Goal: Find specific page/section: Find specific page/section

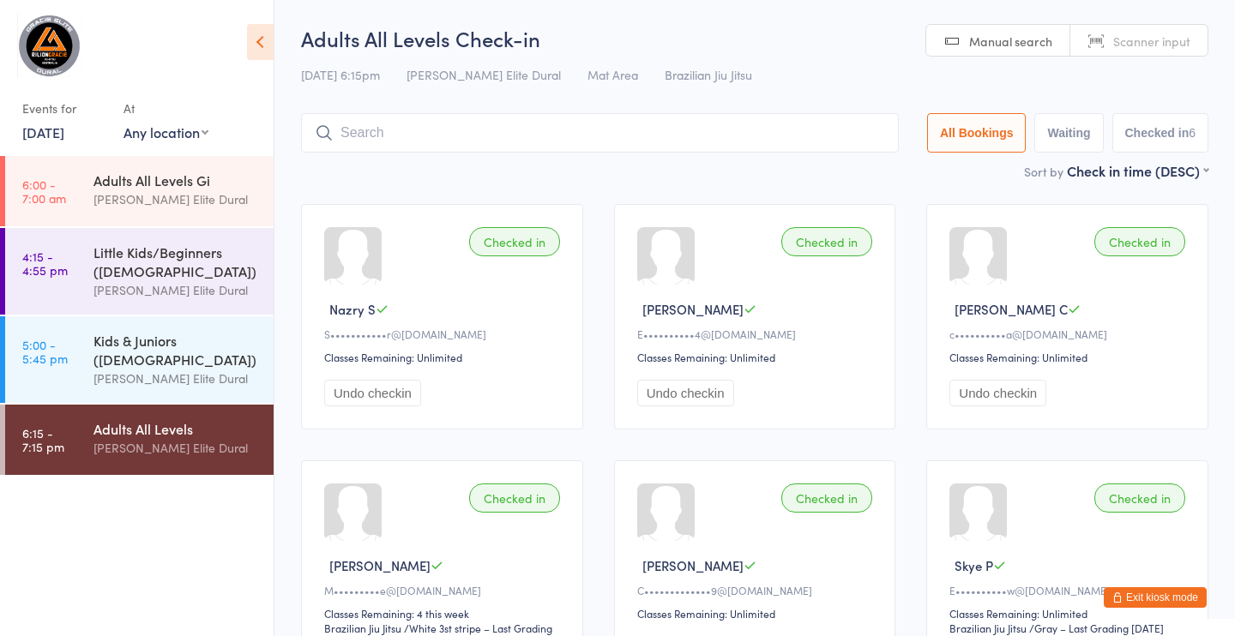
click at [44, 133] on link "[DATE]" at bounding box center [43, 132] width 42 height 19
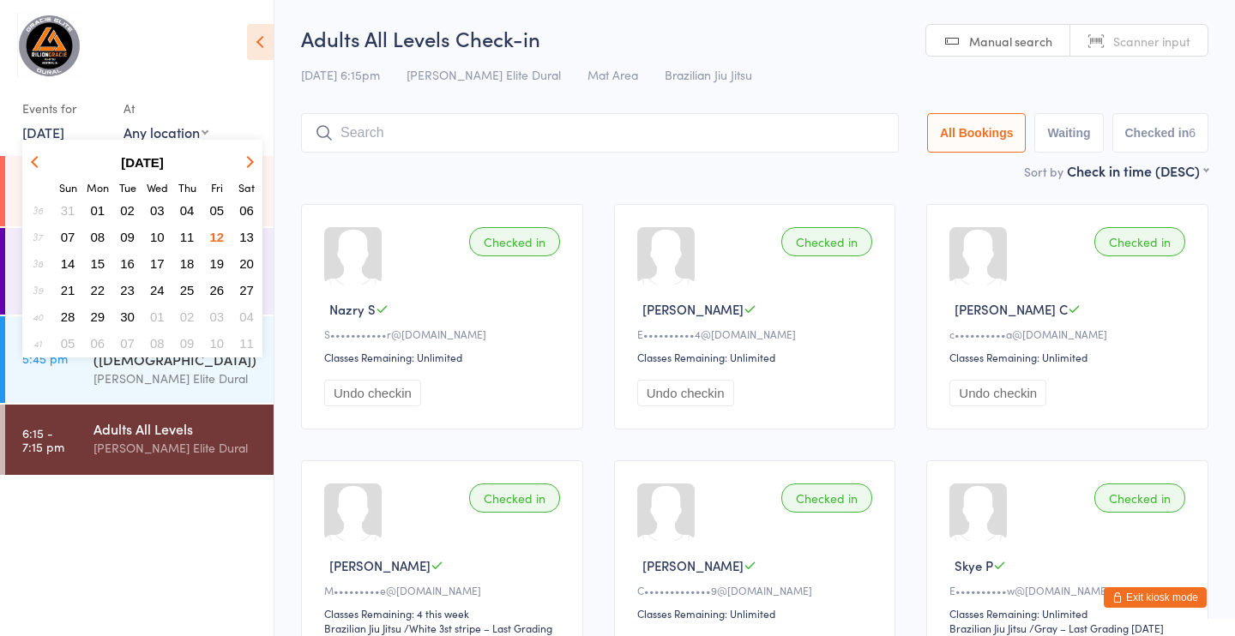
click at [249, 236] on span "13" at bounding box center [246, 237] width 15 height 15
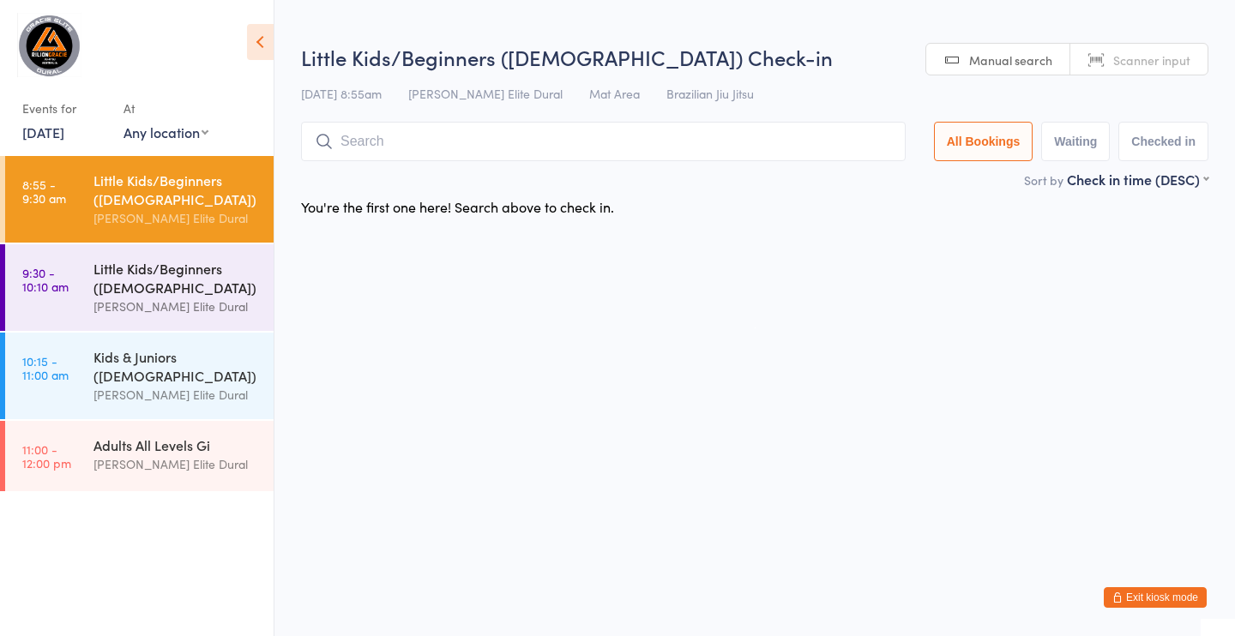
click at [100, 275] on div "Little Kids/Beginners ([DEMOGRAPHIC_DATA])" at bounding box center [176, 278] width 166 height 38
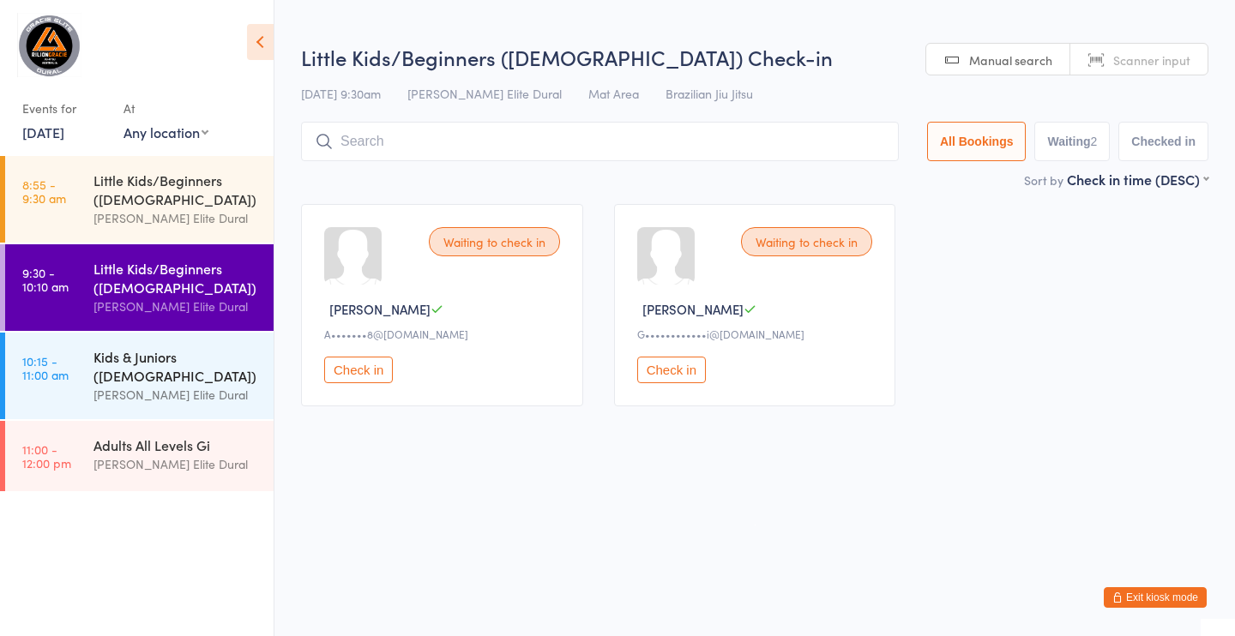
click at [83, 350] on link "10:15 - 11:00 am Kids & Juniors ([DEMOGRAPHIC_DATA]) [PERSON_NAME] Elite Dural" at bounding box center [139, 376] width 268 height 87
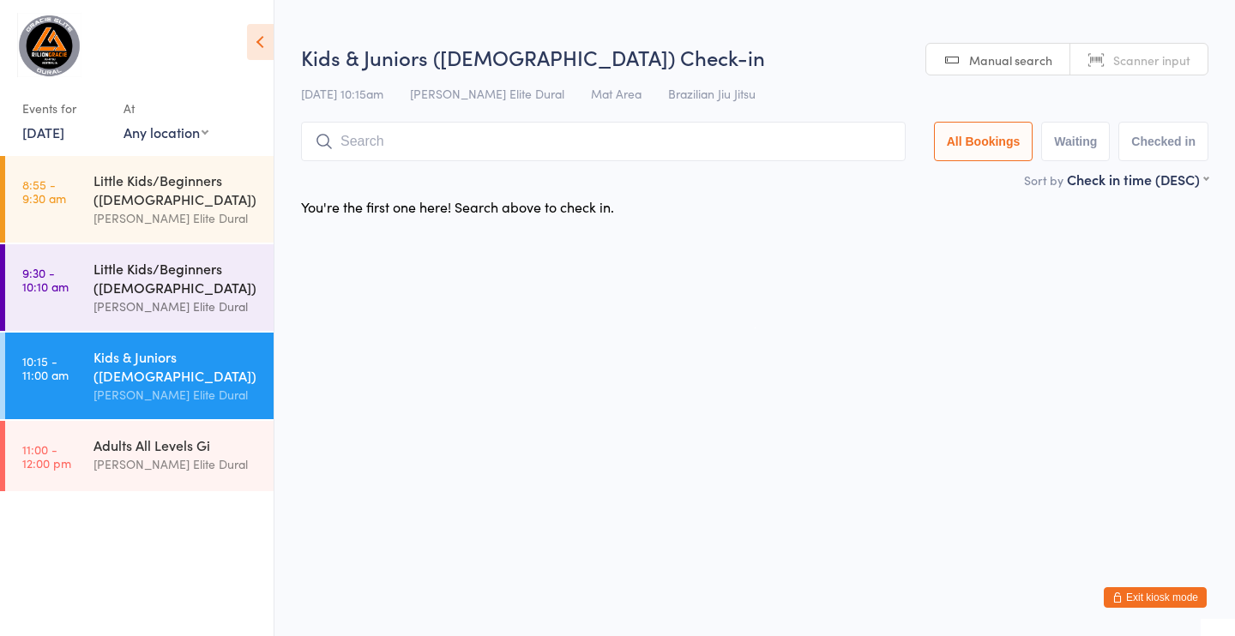
click at [99, 286] on div "Little Kids/Beginners ([DEMOGRAPHIC_DATA])" at bounding box center [176, 278] width 166 height 38
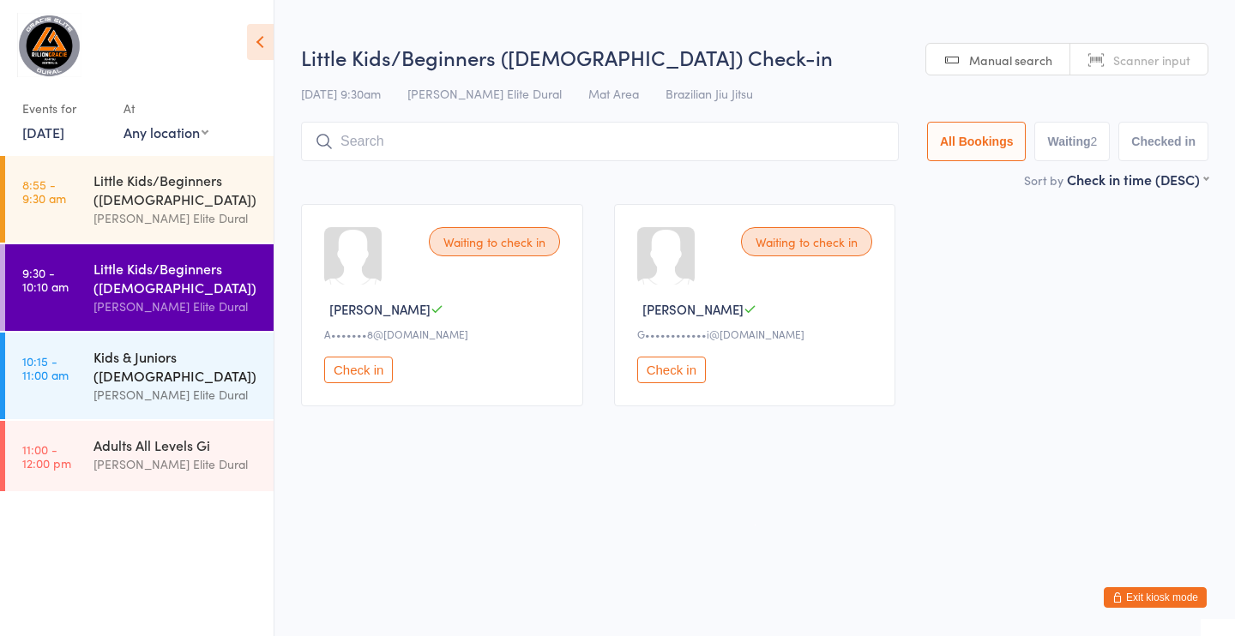
click at [99, 383] on div "Kids & Juniors ([DEMOGRAPHIC_DATA])" at bounding box center [176, 366] width 166 height 38
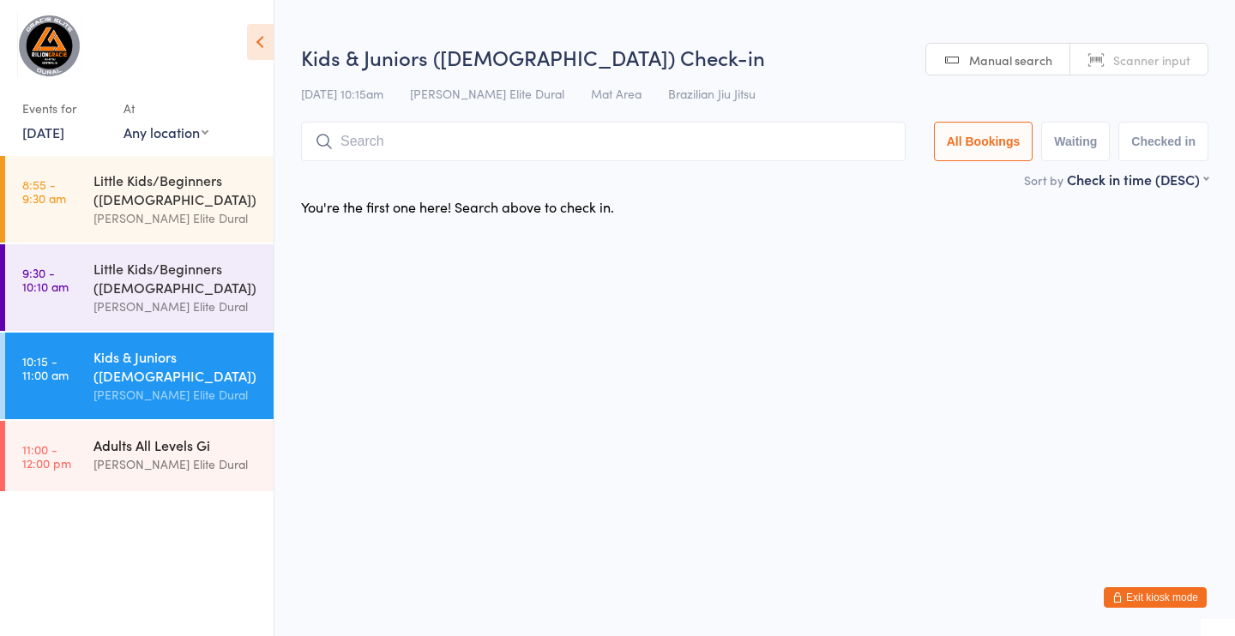
click at [109, 436] on div "Adults All Levels Gi" at bounding box center [176, 445] width 166 height 19
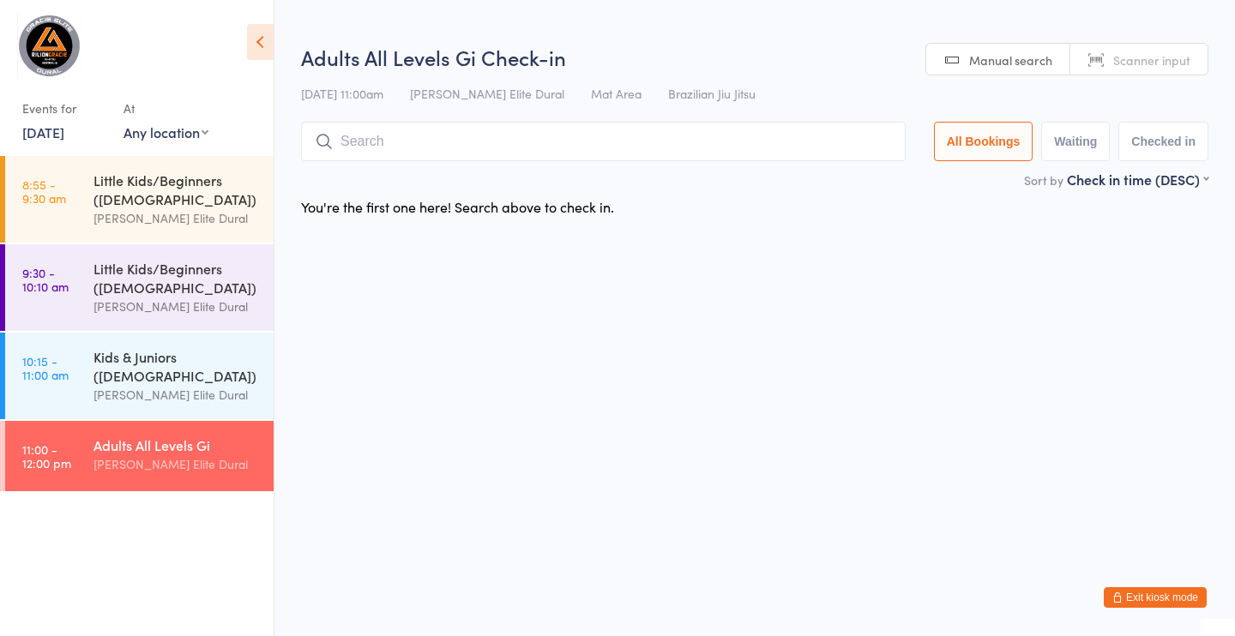
click at [1131, 595] on button "Exit kiosk mode" at bounding box center [1155, 597] width 103 height 21
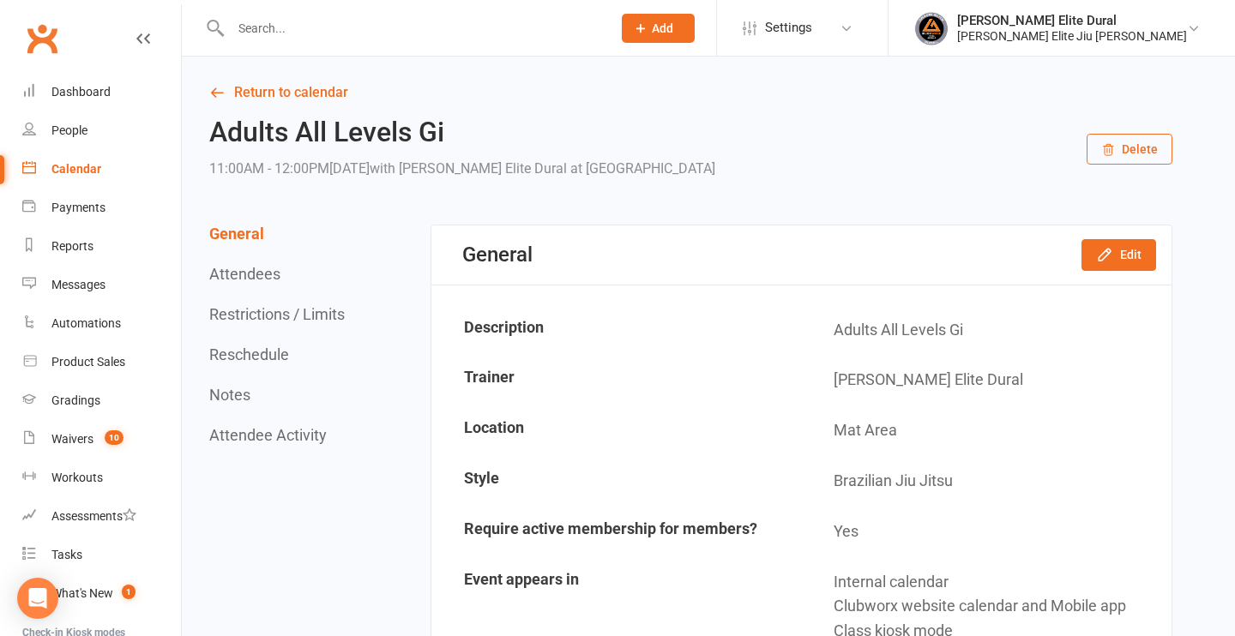
click at [281, 36] on input "text" at bounding box center [413, 28] width 374 height 24
type input "d"
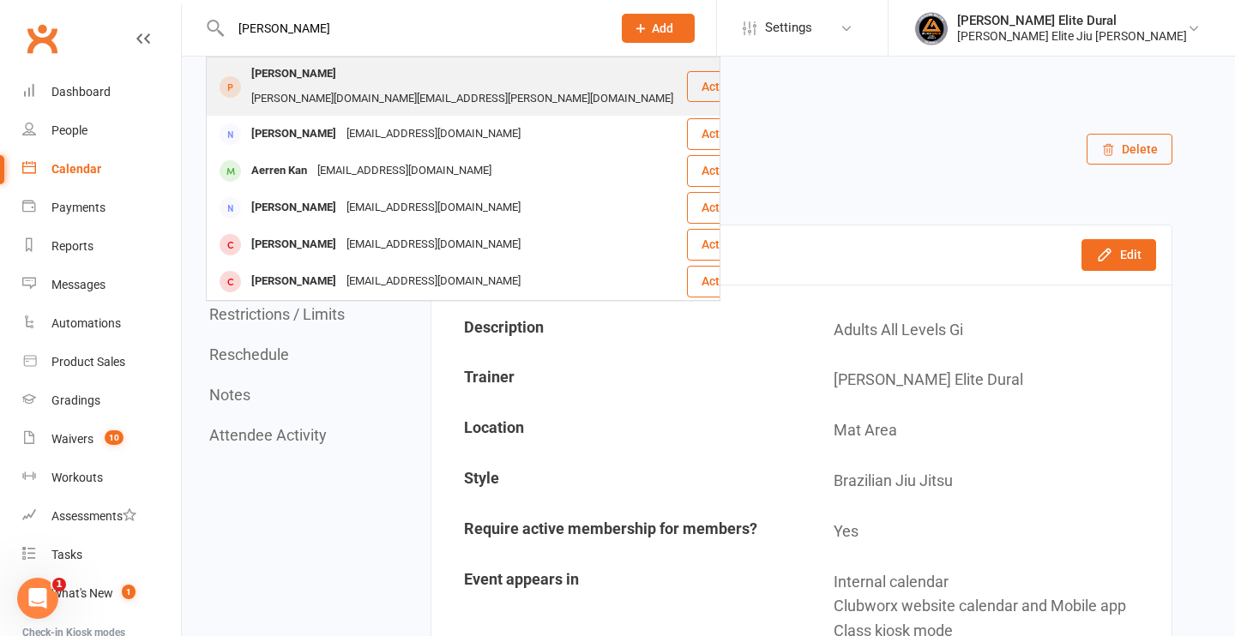
type input "warren"
click at [416, 87] on div "warren.g.wang@gmail.com" at bounding box center [462, 99] width 432 height 25
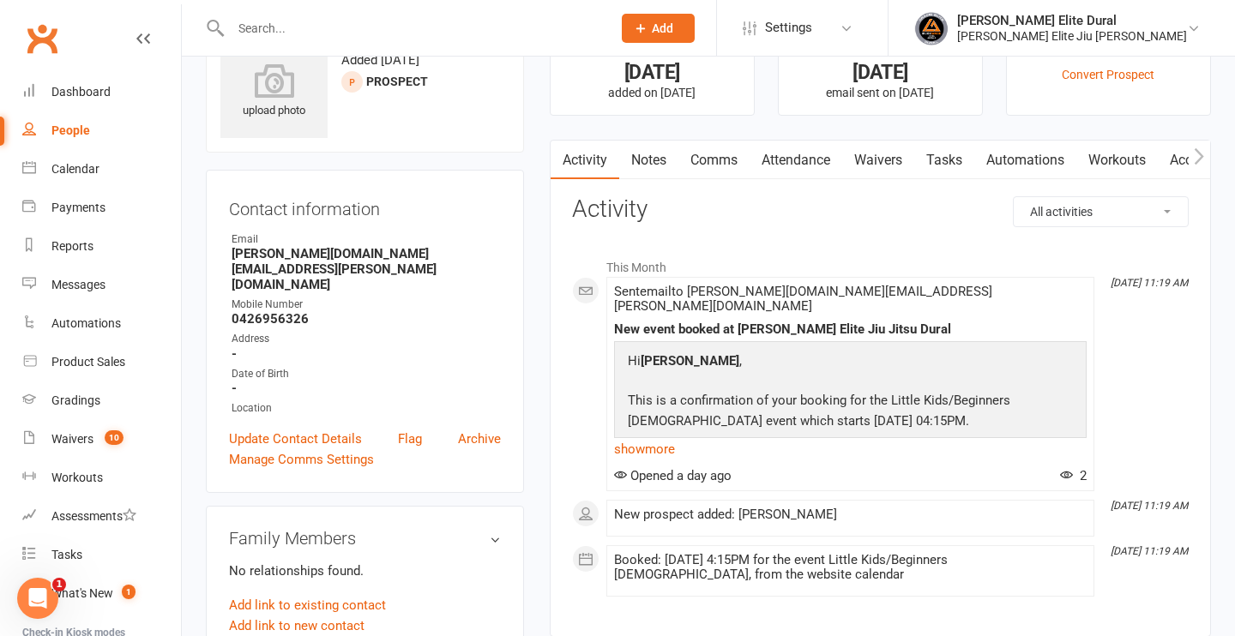
scroll to position [75, 0]
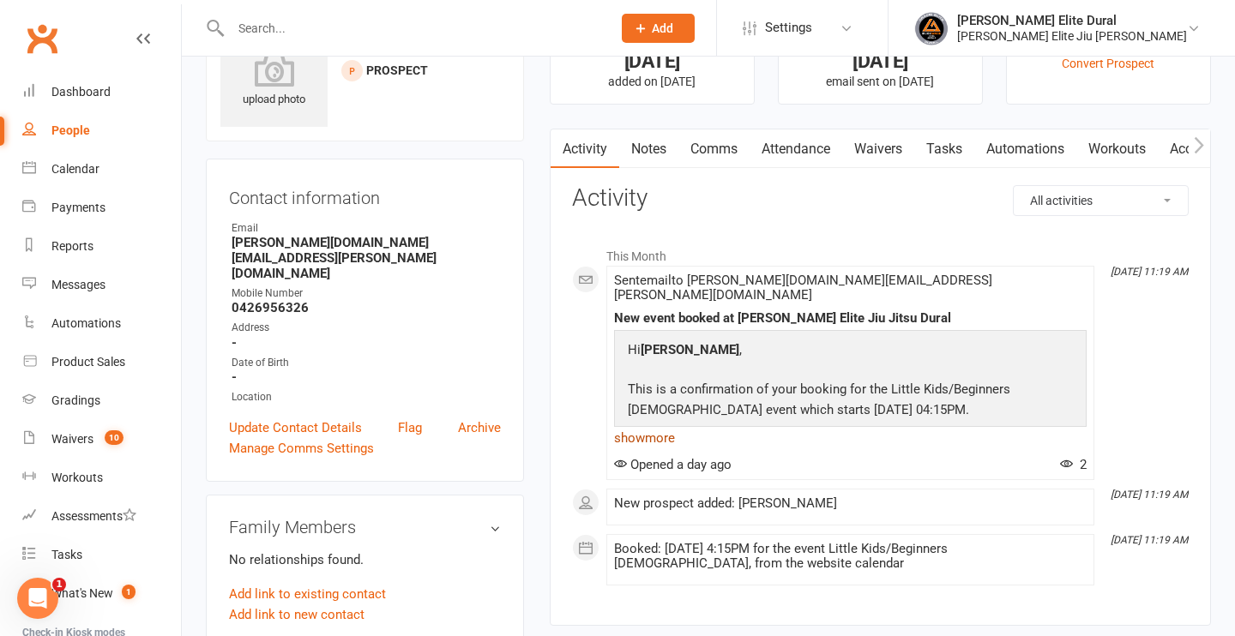
click at [648, 426] on link "show more" at bounding box center [850, 438] width 473 height 24
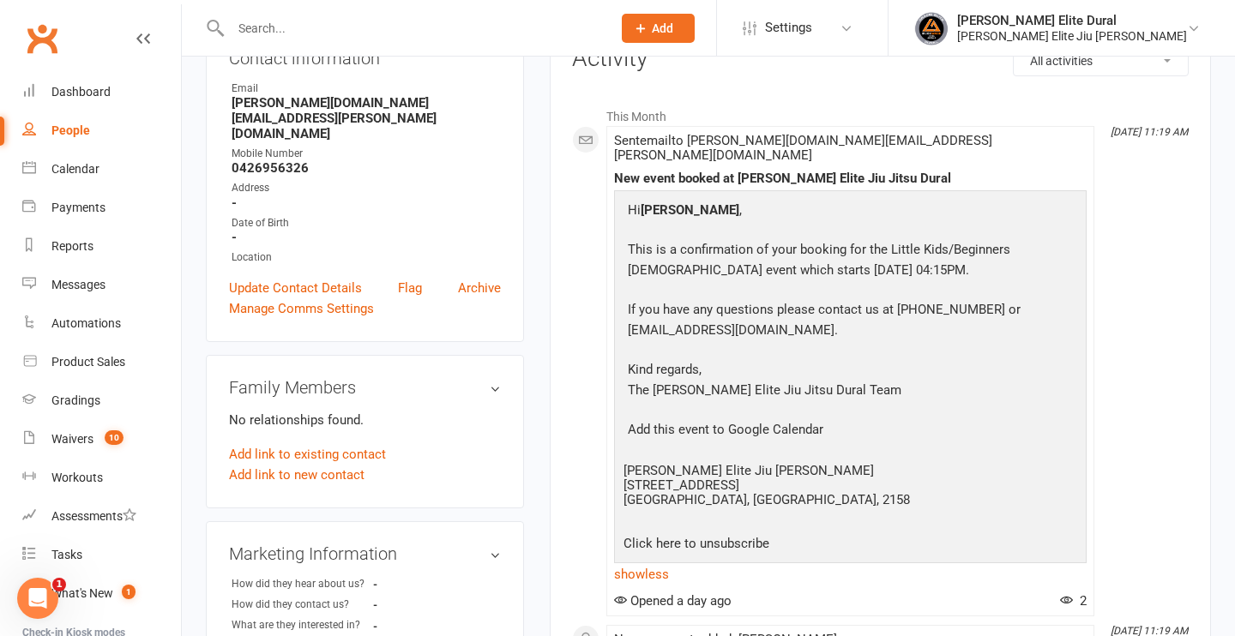
scroll to position [214, 0]
click at [63, 85] on div "Dashboard" at bounding box center [80, 92] width 59 height 14
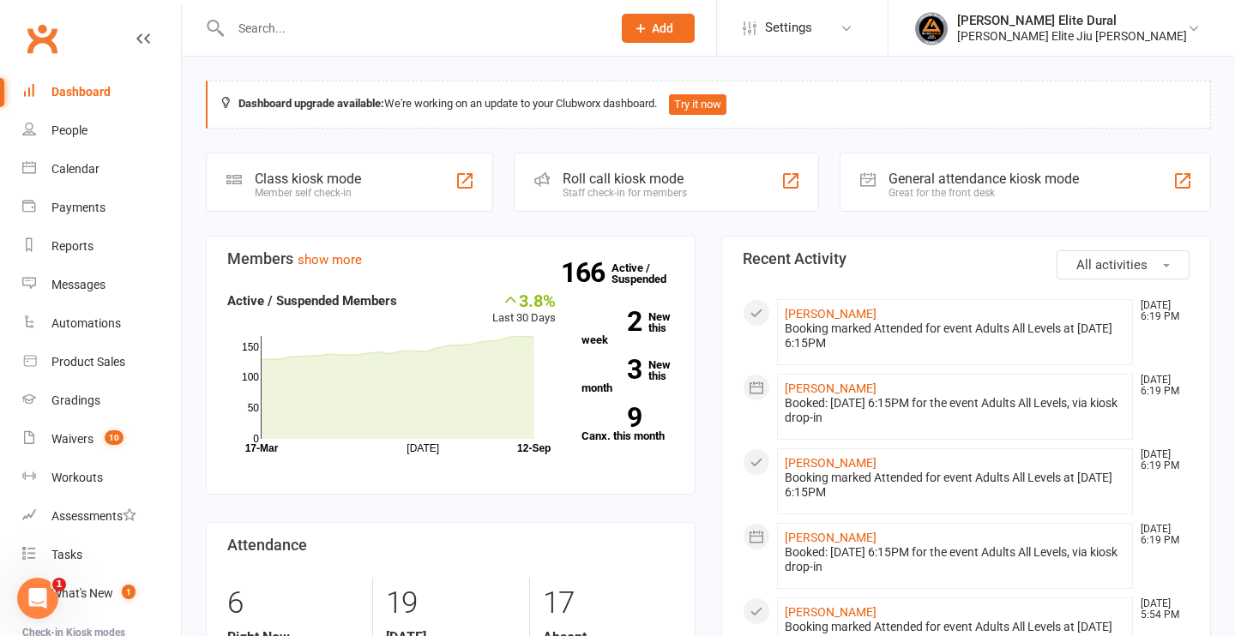
click at [368, 20] on input "text" at bounding box center [413, 28] width 374 height 24
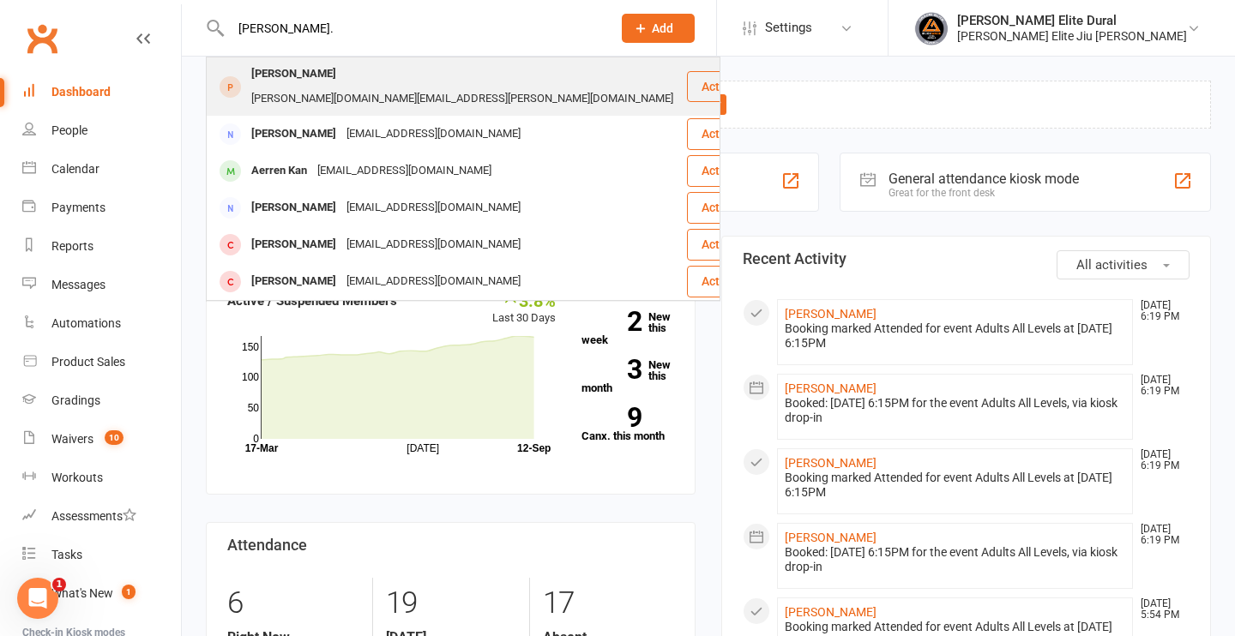
type input "warren."
click at [351, 87] on div "warren.g.wang@gmail.com" at bounding box center [462, 99] width 432 height 25
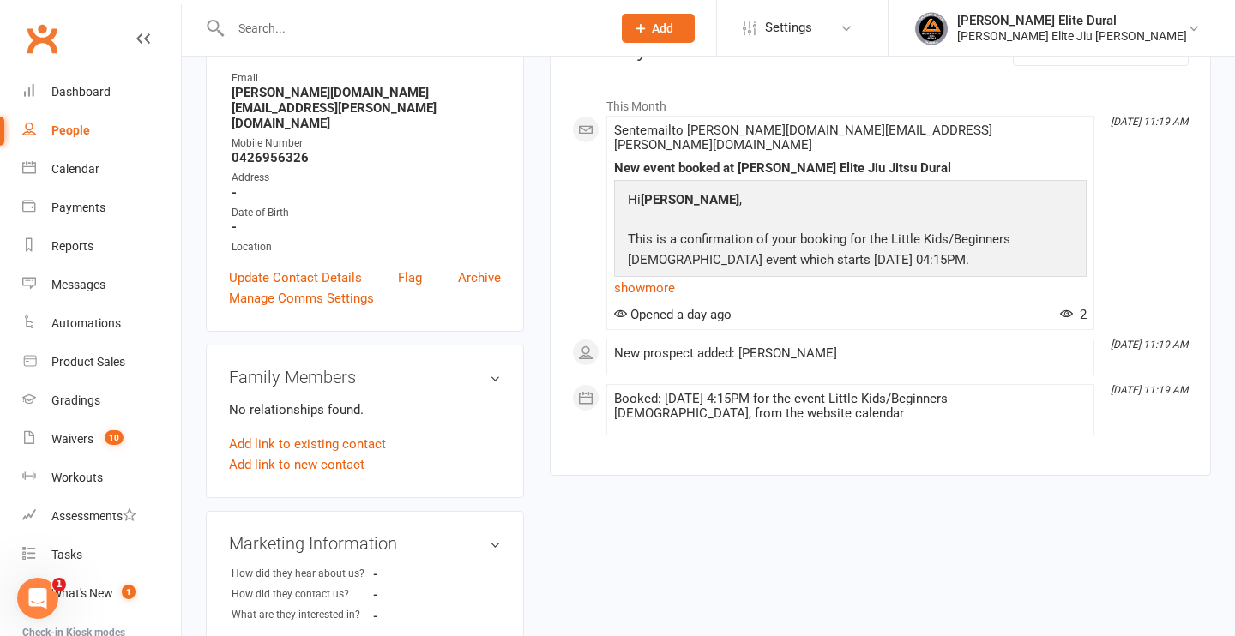
scroll to position [234, 0]
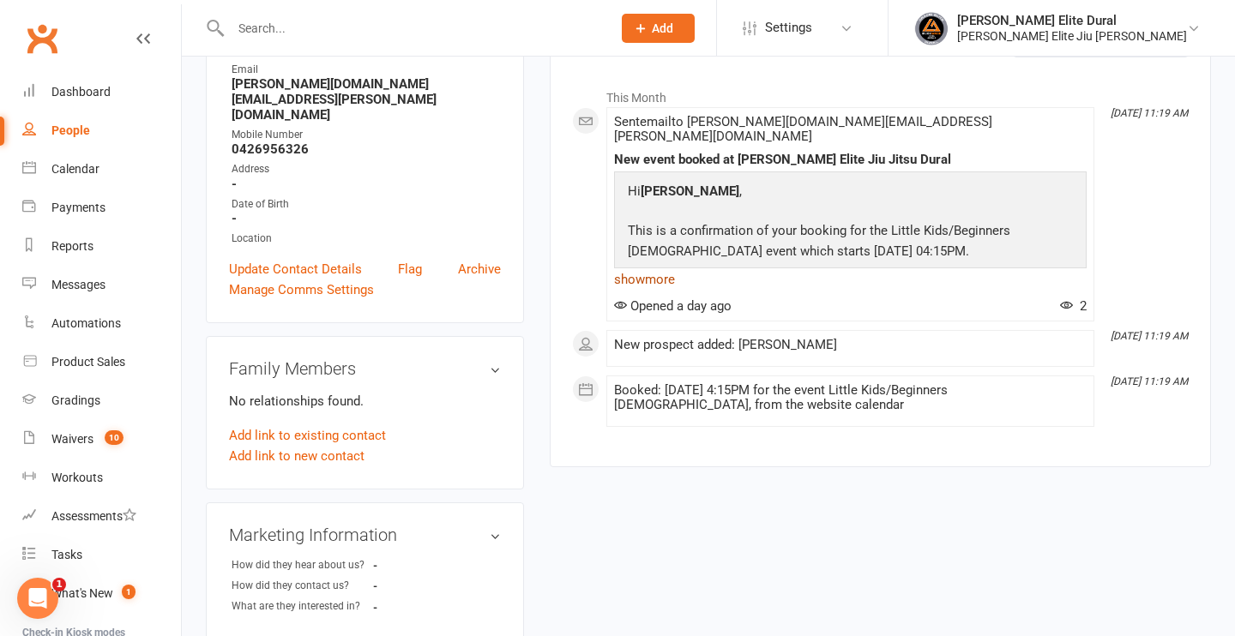
click at [623, 268] on link "show more" at bounding box center [850, 280] width 473 height 24
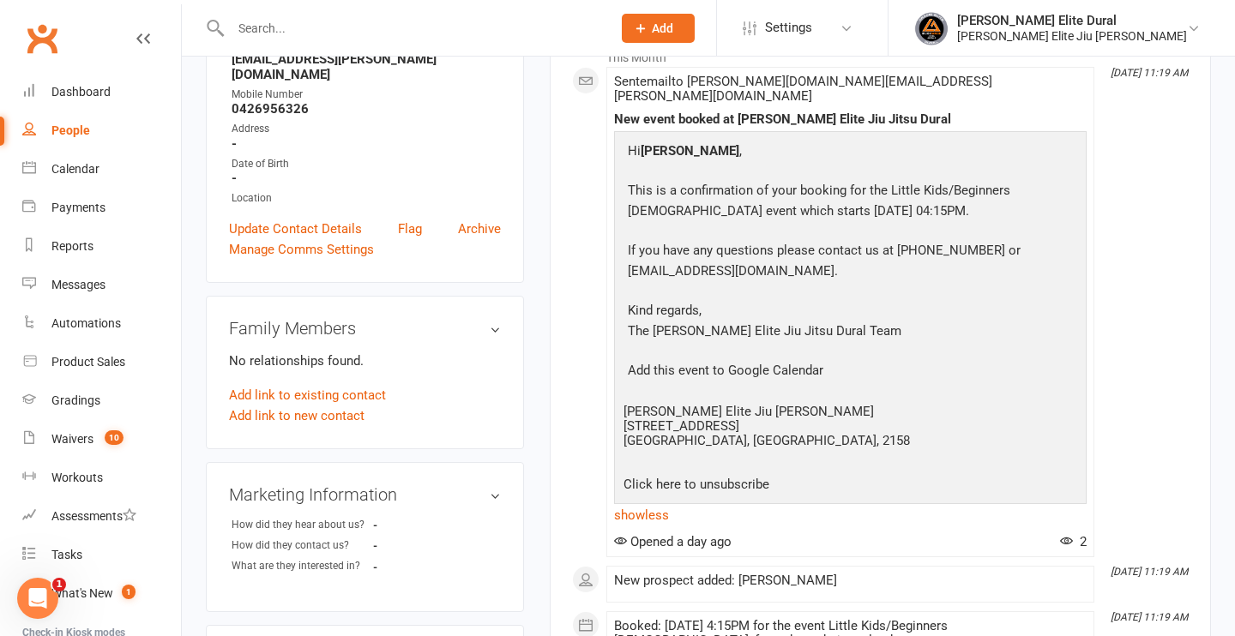
scroll to position [272, 0]
